Goal: Task Accomplishment & Management: Use online tool/utility

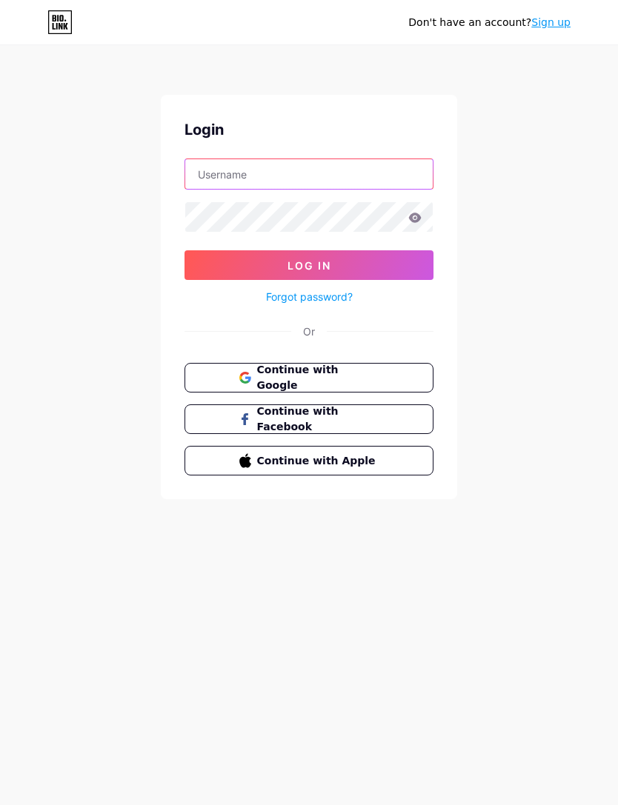
click at [385, 176] on input "text" at bounding box center [308, 174] width 247 height 30
type input "Bilalwedding"
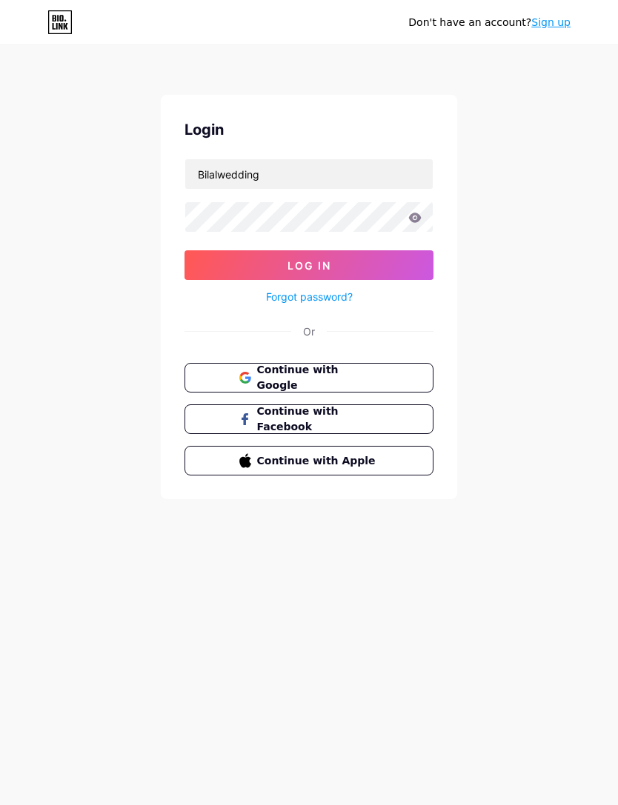
click at [413, 216] on icon at bounding box center [414, 218] width 13 height 10
click at [404, 261] on button "Log In" at bounding box center [308, 265] width 249 height 30
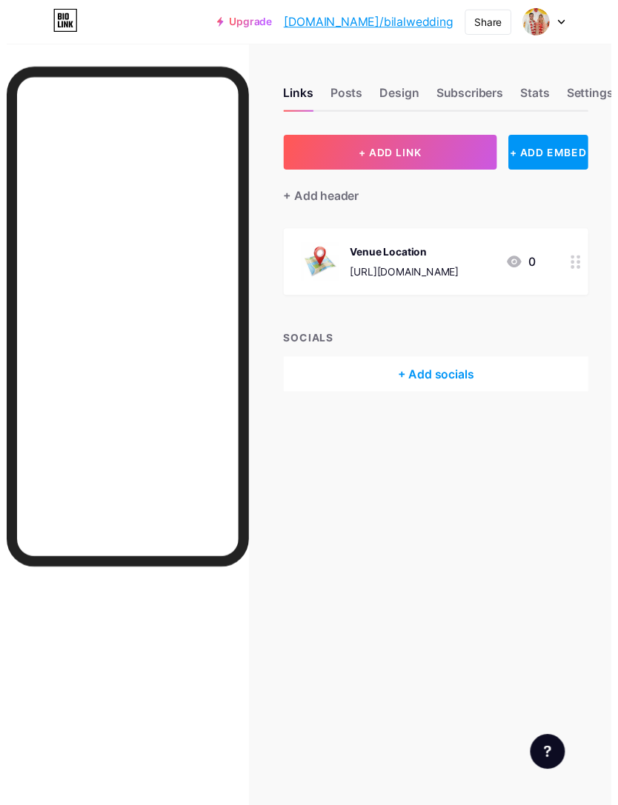
scroll to position [18, 0]
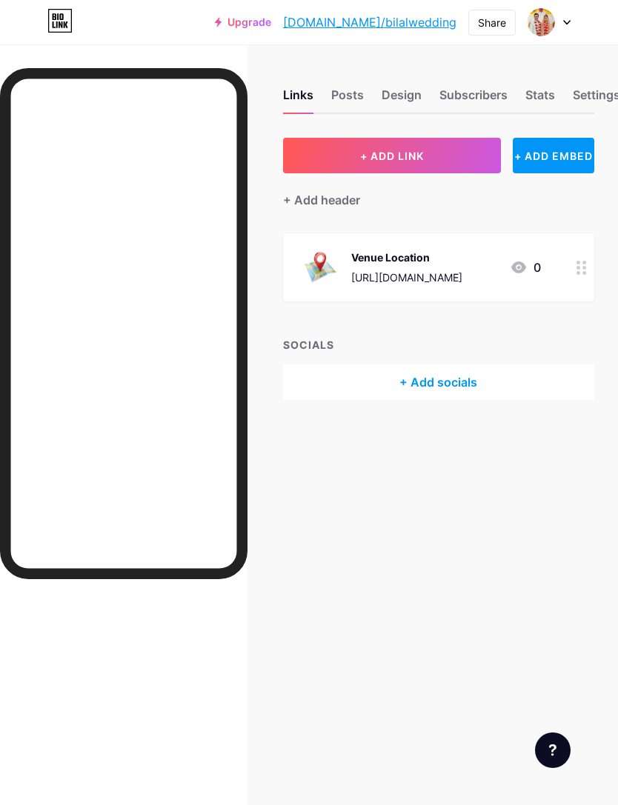
click at [335, 421] on div "Links Posts Design Subscribers Stats Settings + ADD LINK + ADD EMBED + Add head…" at bounding box center [309, 259] width 618 height 430
click at [425, 455] on div "Links Posts Design Subscribers Stats Settings + ADD LINK + ADD EMBED + Add head…" at bounding box center [309, 259] width 618 height 430
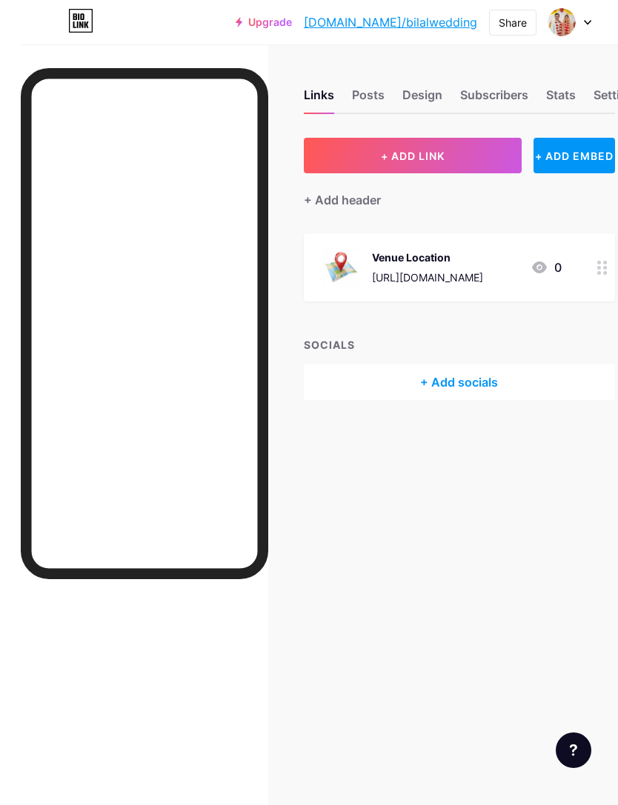
scroll to position [18, 3]
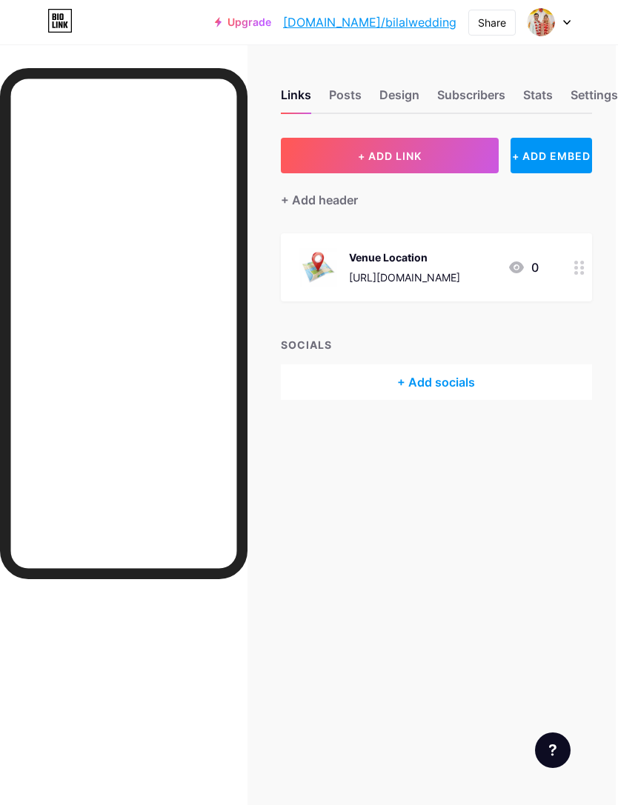
click at [525, 447] on div "Links Posts Design Subscribers Stats Settings + ADD LINK + ADD EMBED + Add head…" at bounding box center [307, 259] width 618 height 430
click at [466, 138] on button "+ ADD LINK" at bounding box center [390, 156] width 218 height 36
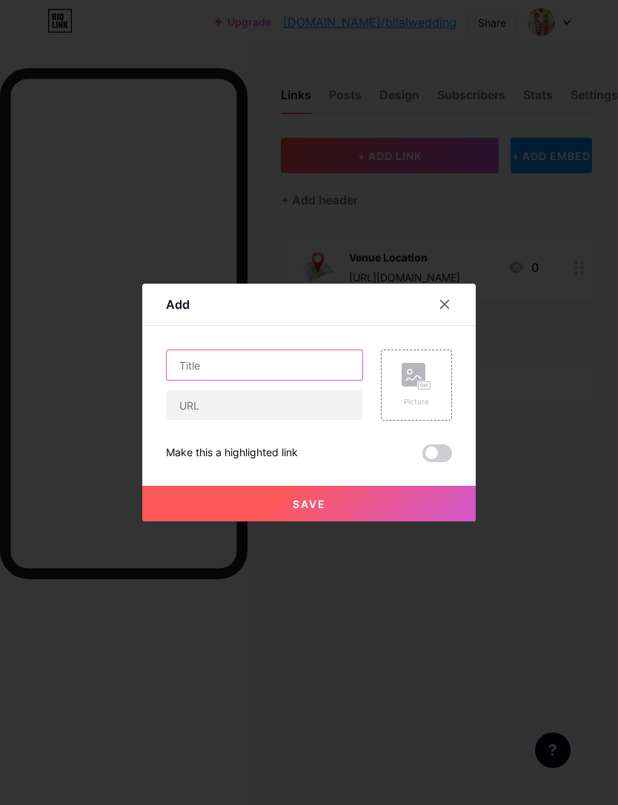
click at [315, 380] on input "text" at bounding box center [265, 365] width 196 height 30
type input "My"
click at [450, 318] on div at bounding box center [444, 304] width 27 height 27
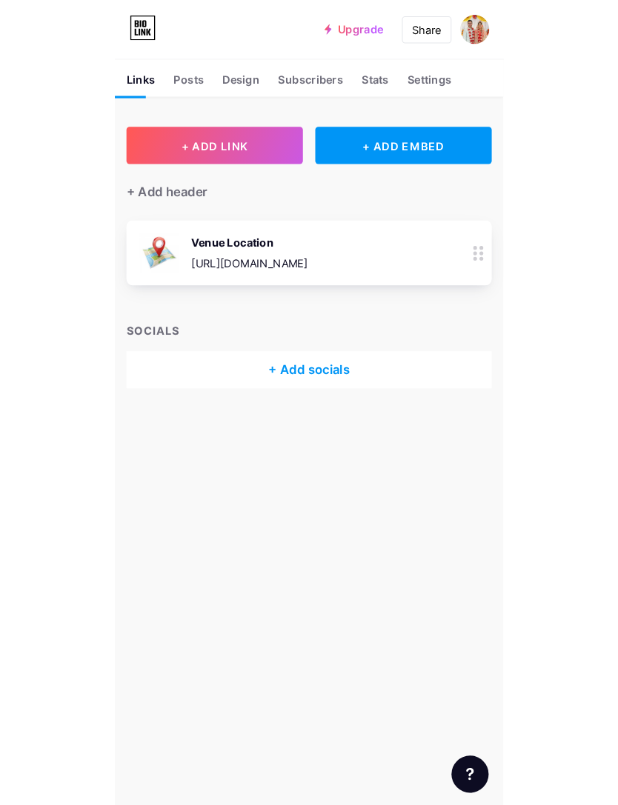
scroll to position [47, 0]
